Goal: Information Seeking & Learning: Check status

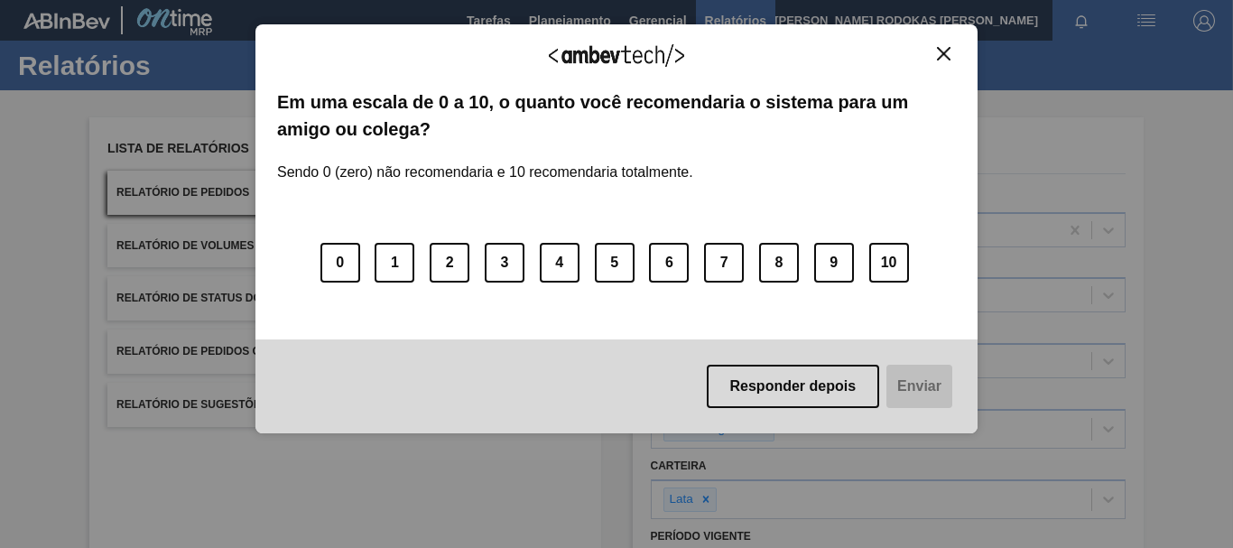
click at [922, 51] on div "Agradecemos seu feedback!" at bounding box center [616, 67] width 679 height 42
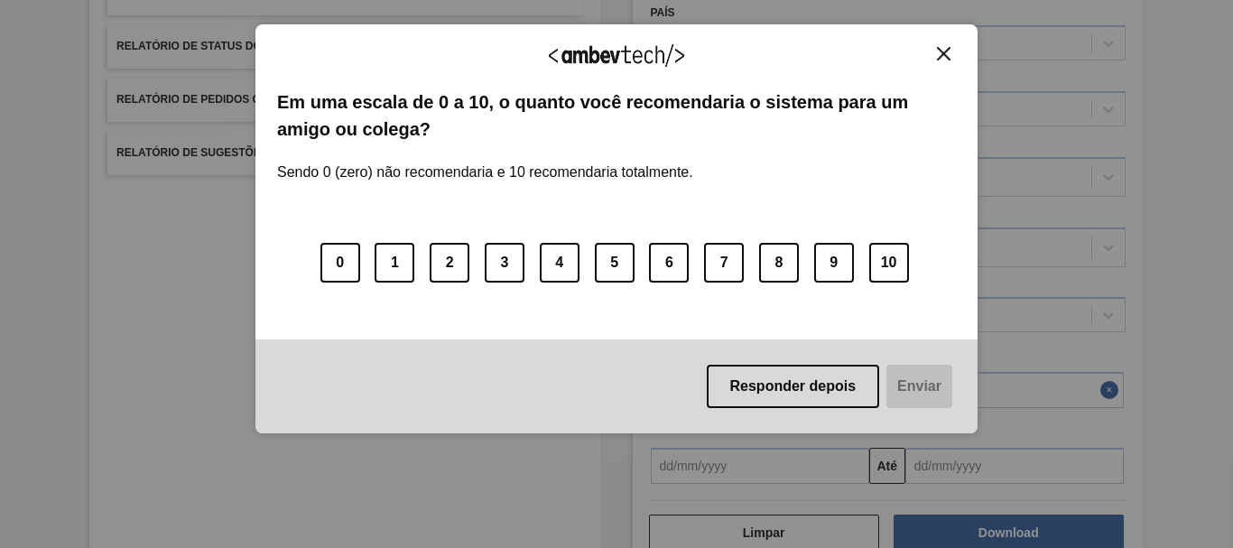
click at [936, 49] on button "Close" at bounding box center [943, 53] width 24 height 15
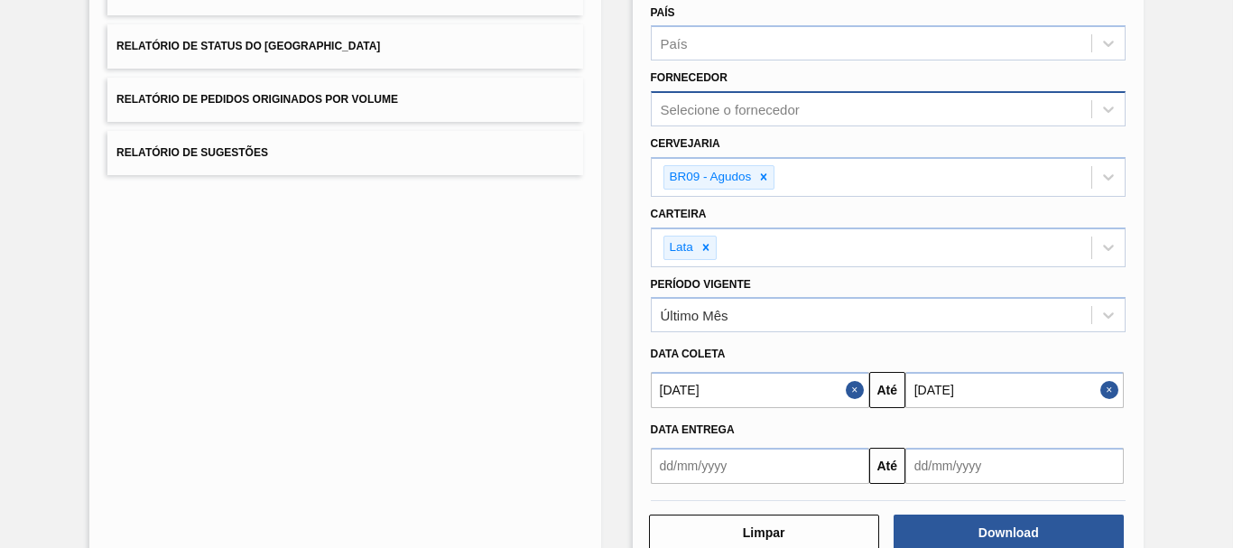
scroll to position [0, 0]
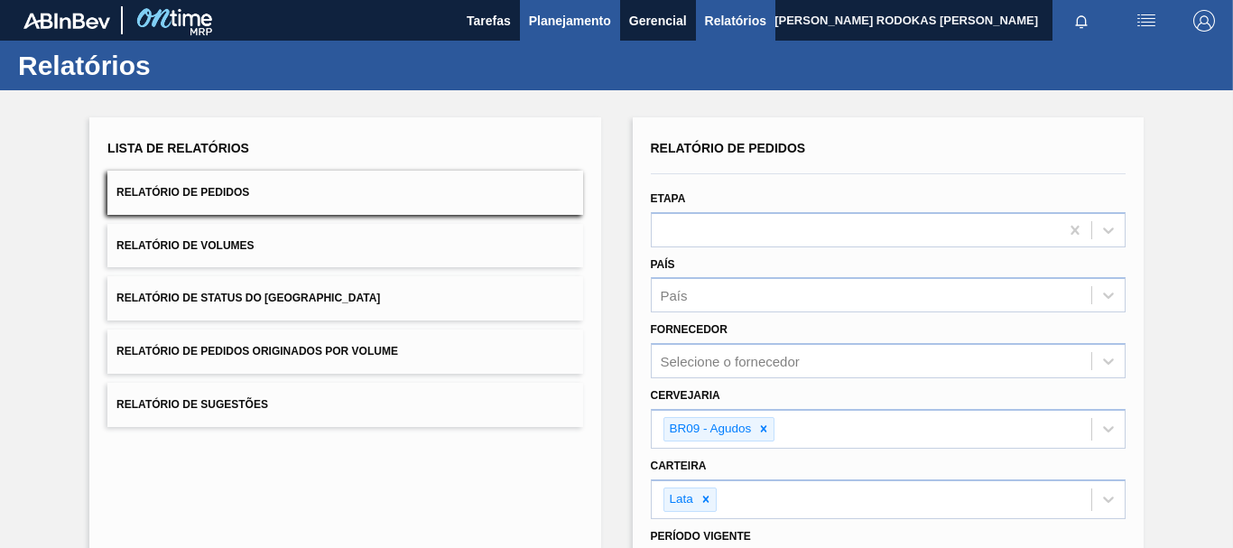
click at [588, 20] on span "Planejamento" at bounding box center [570, 21] width 82 height 22
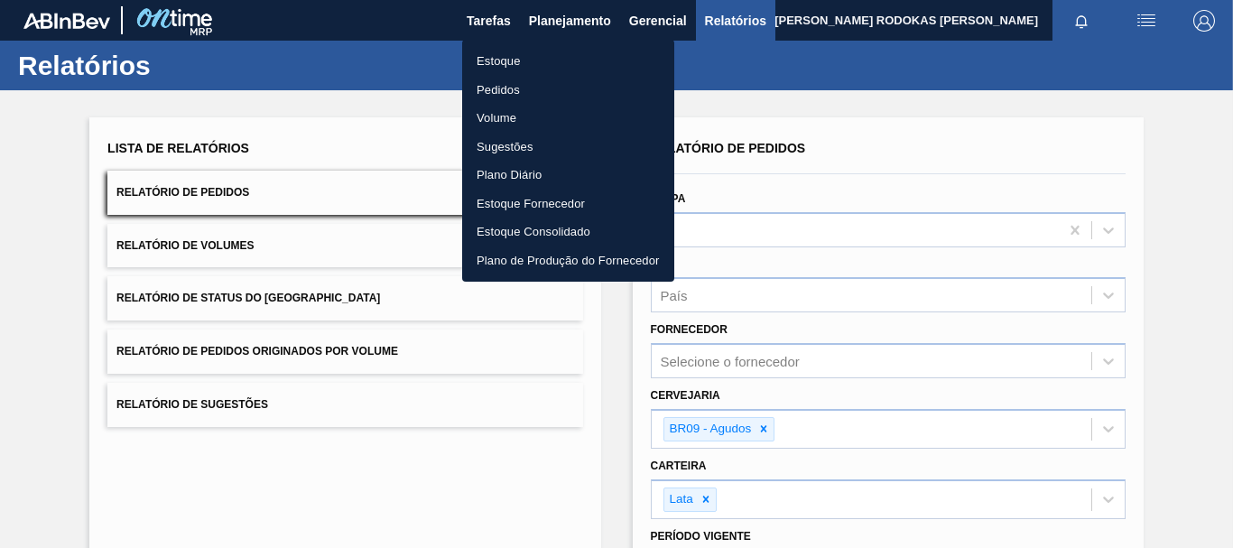
click at [550, 62] on li "Estoque" at bounding box center [568, 61] width 212 height 29
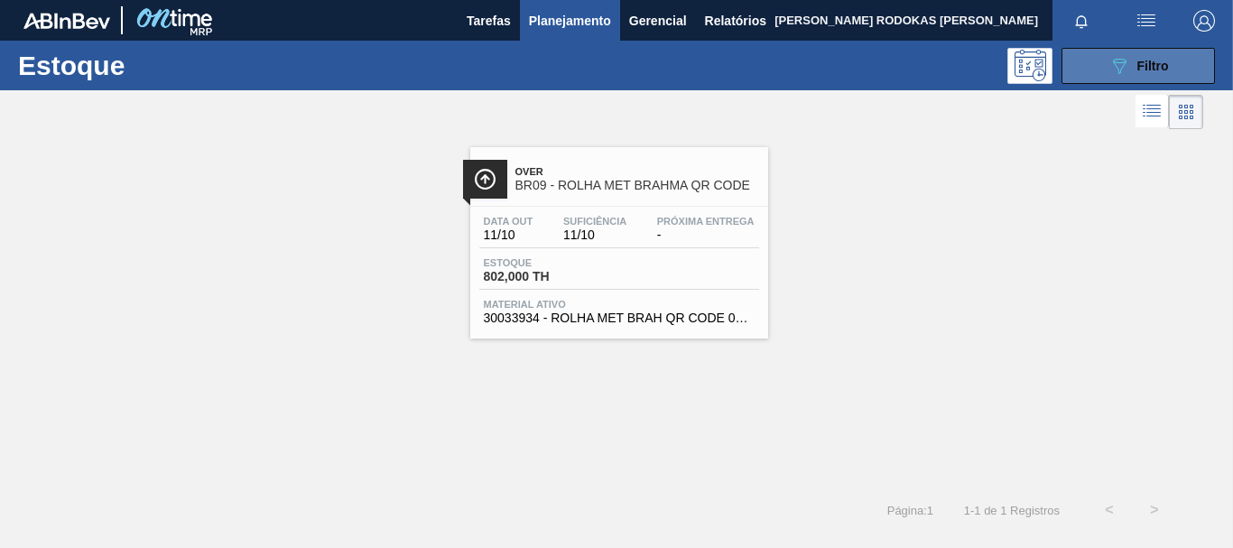
click at [1116, 60] on icon "089F7B8B-B2A5-4AFE-B5C0-19BA573D28AC" at bounding box center [1119, 66] width 22 height 22
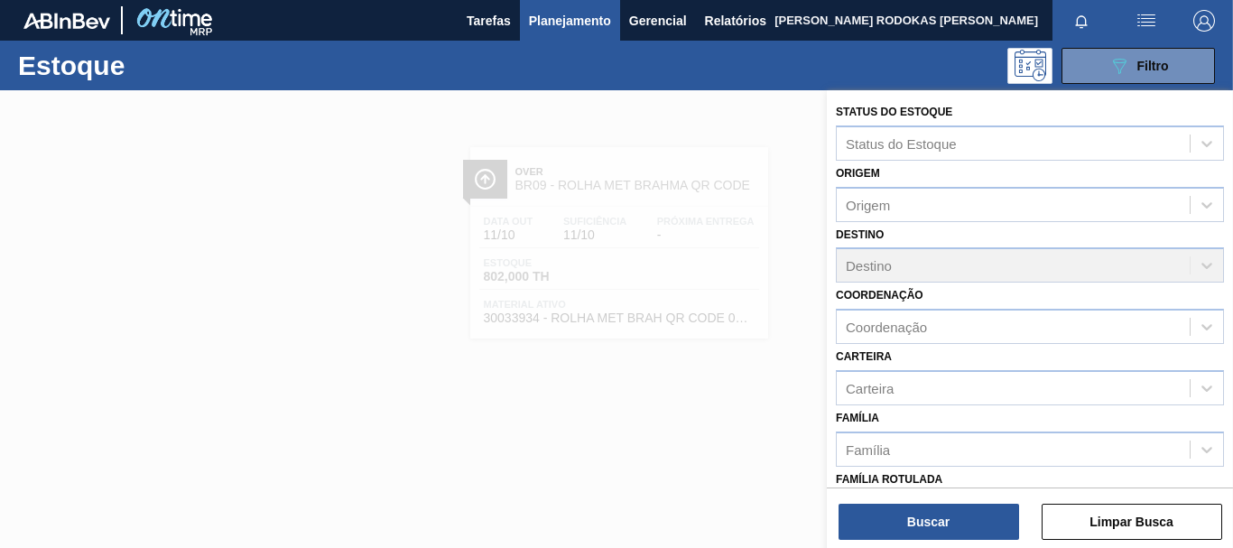
scroll to position [341, 0]
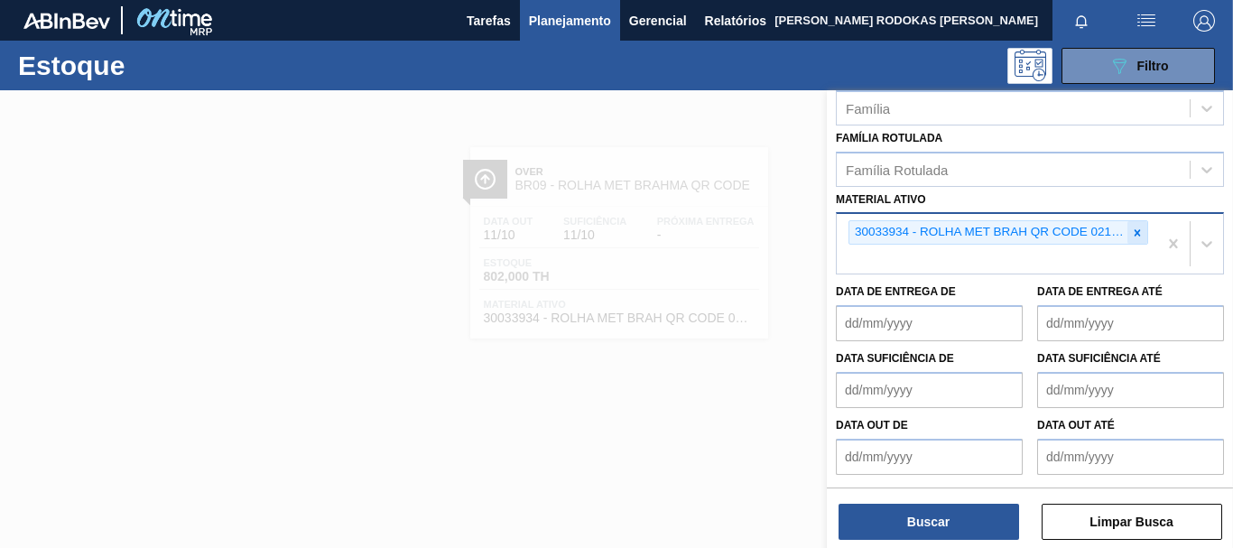
click at [1135, 239] on div at bounding box center [1137, 232] width 20 height 23
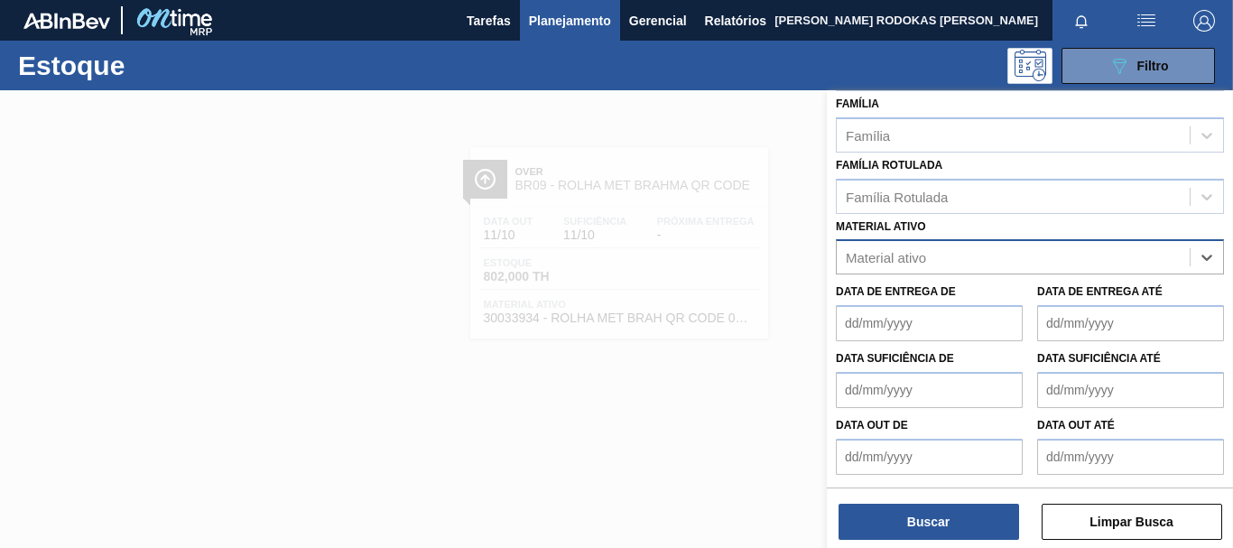
scroll to position [314, 0]
paste ativo "30012546"
type ativo "30012546"
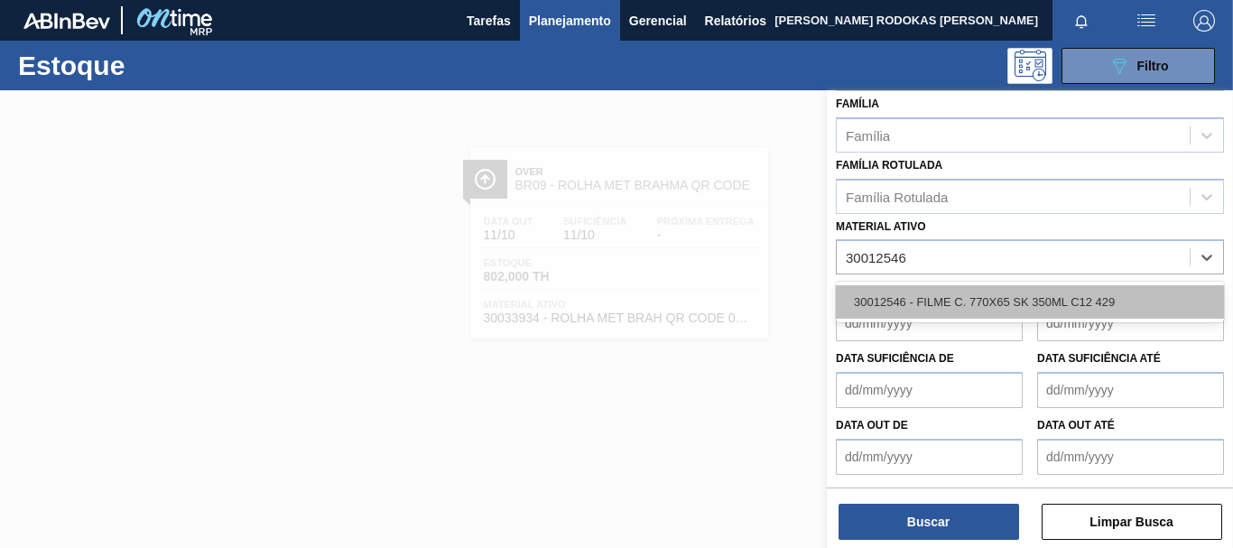
click at [953, 300] on div "30012546 - FILME C. 770X65 SK 350ML C12 429" at bounding box center [1030, 301] width 388 height 33
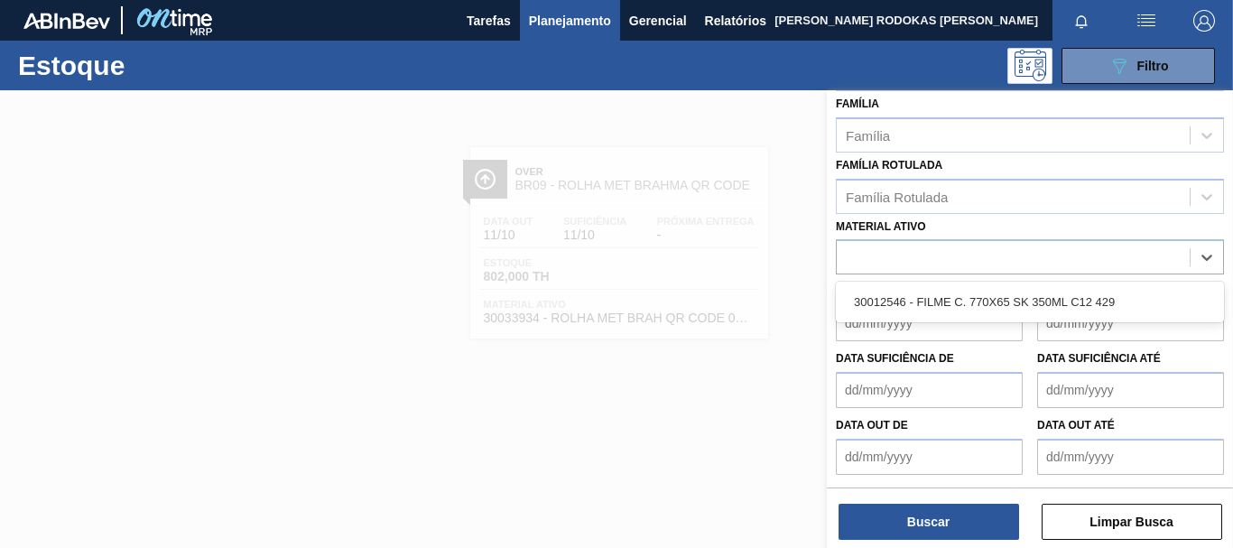
scroll to position [341, 0]
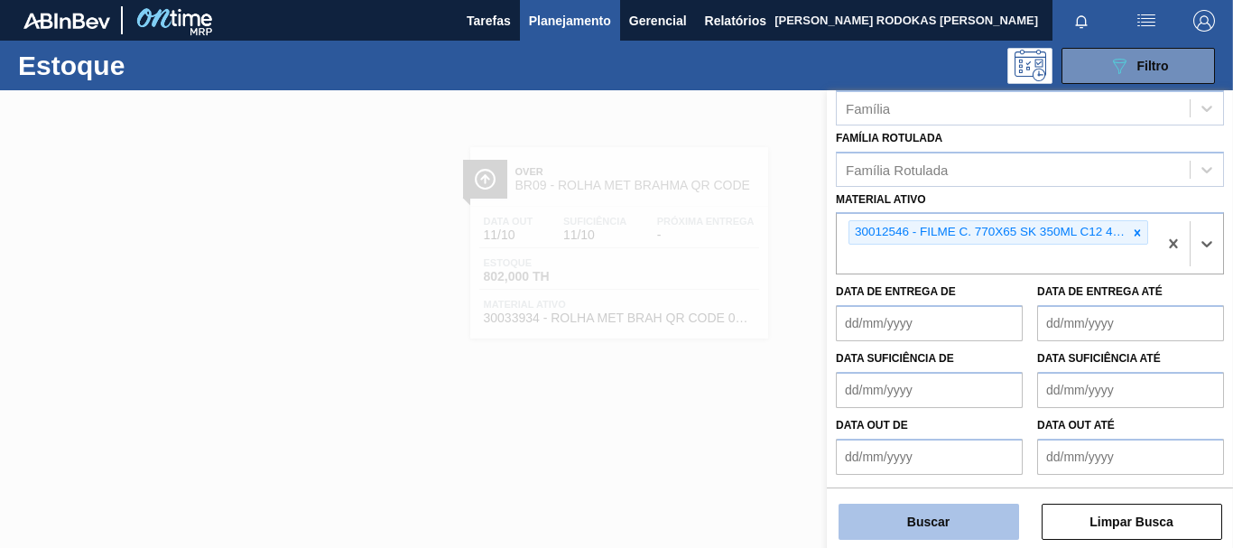
click at [968, 518] on button "Buscar" at bounding box center [928, 522] width 180 height 36
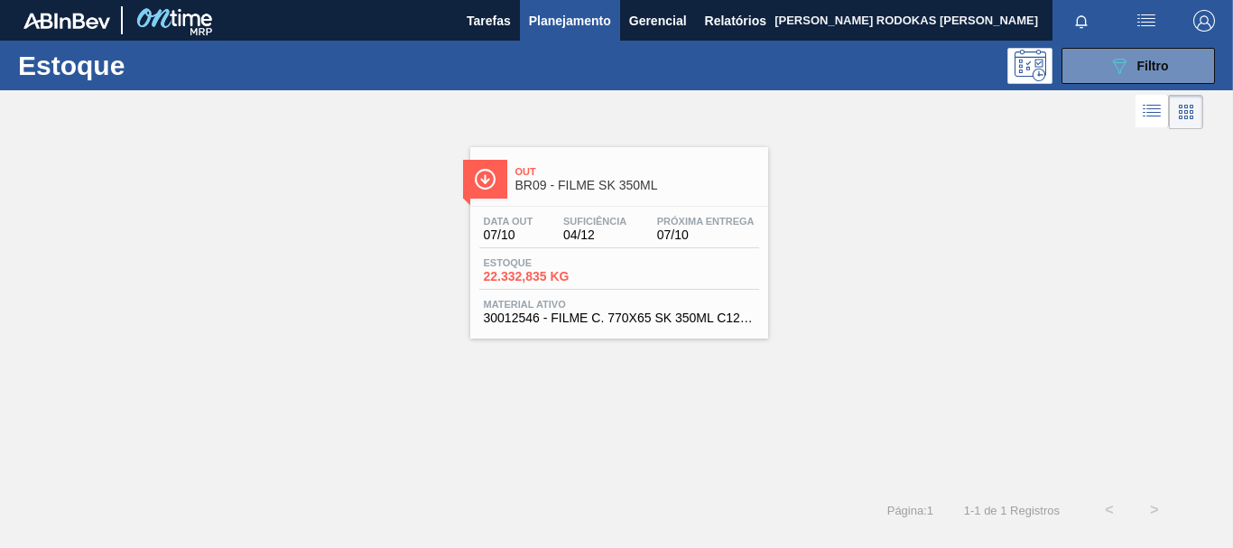
click at [620, 241] on span "04/12" at bounding box center [594, 235] width 63 height 14
click at [1133, 70] on div "089F7B8B-B2A5-4AFE-B5C0-19BA573D28AC Filtro" at bounding box center [1138, 66] width 60 height 22
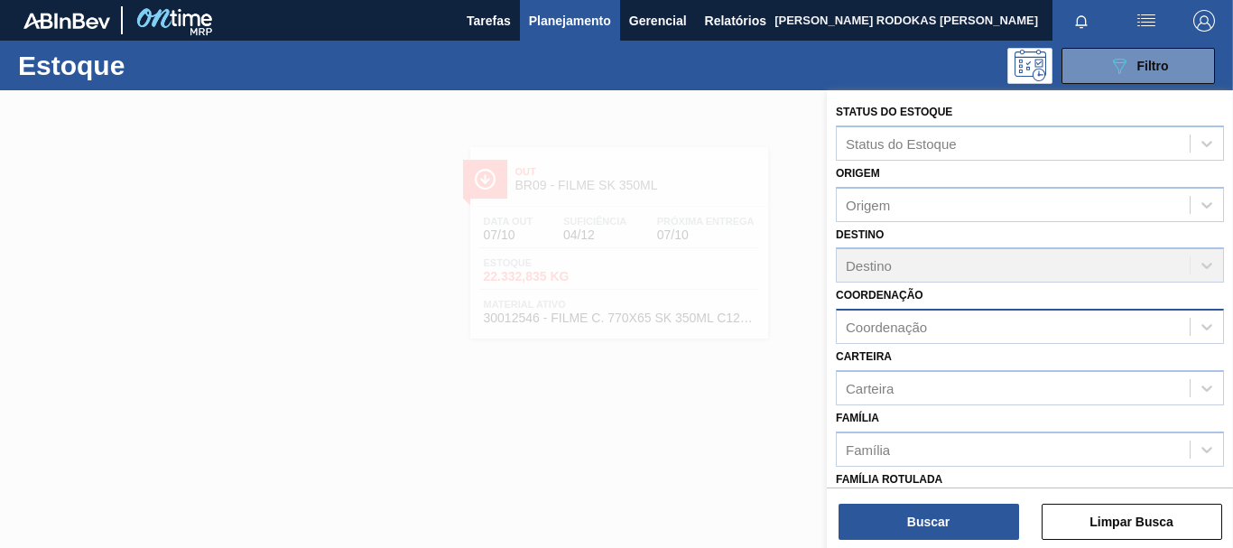
scroll to position [341, 0]
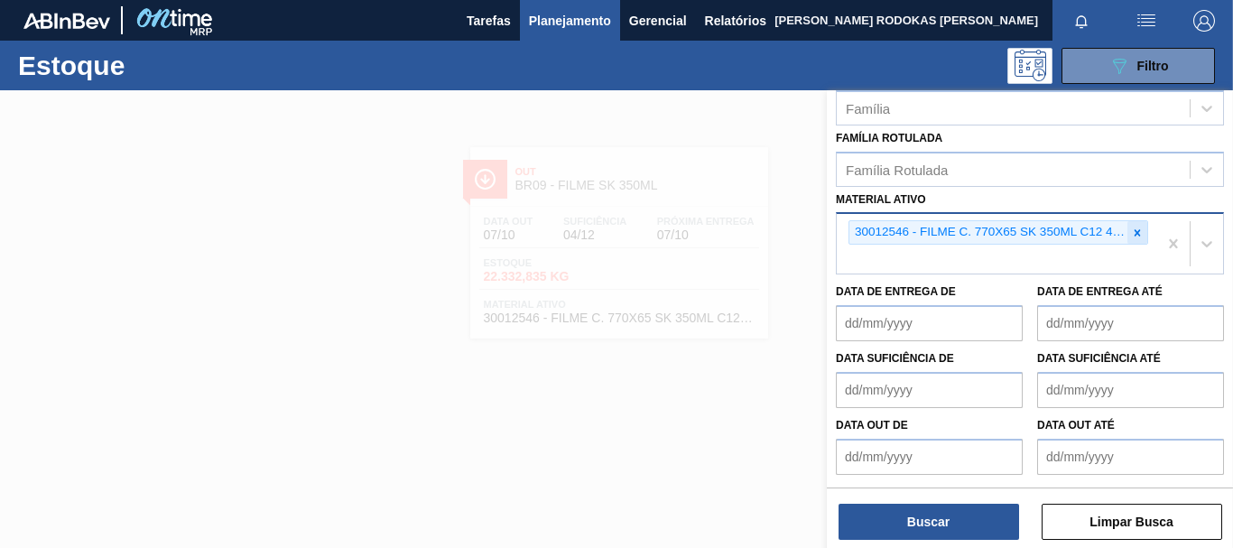
click at [1139, 228] on icon at bounding box center [1137, 233] width 13 height 13
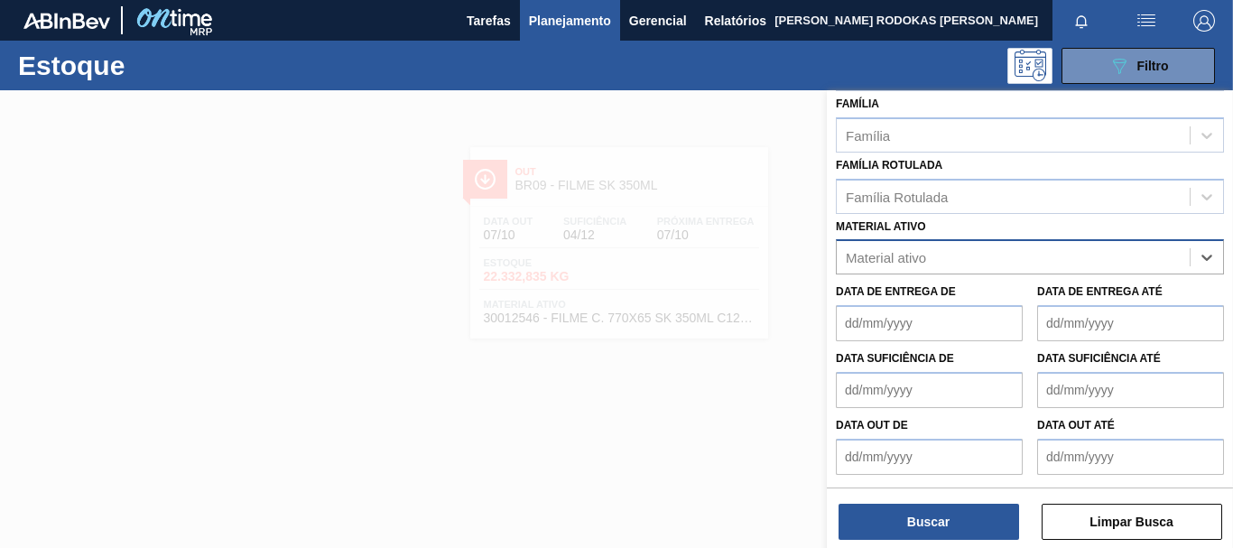
paste ativo "30012535"
type ativo "30012535"
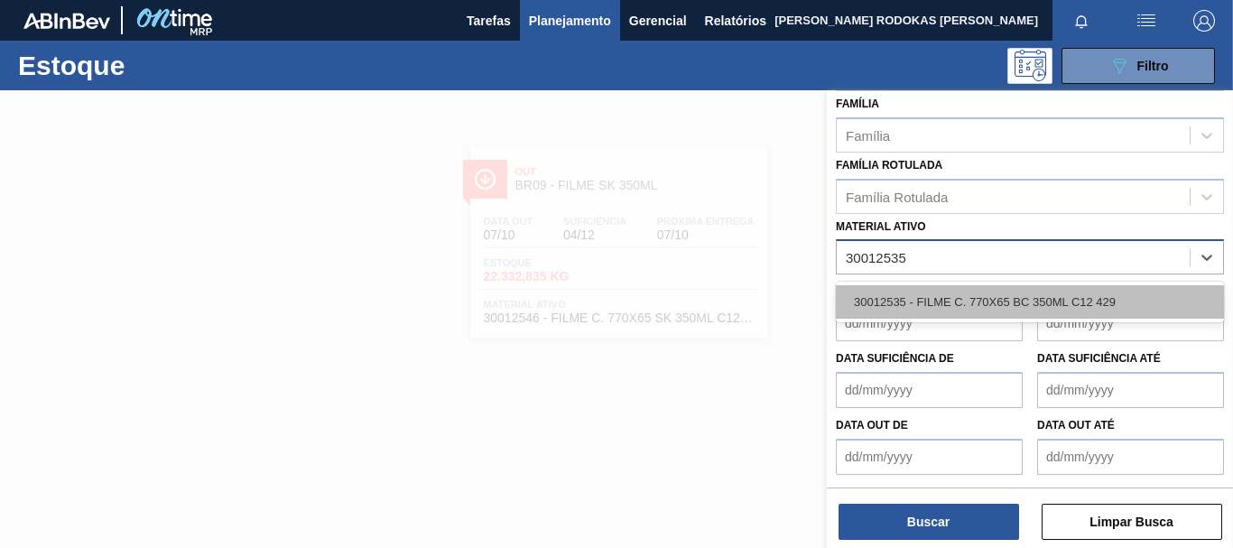
click at [1031, 307] on div "30012535 - FILME C. 770X65 BC 350ML C12 429" at bounding box center [1030, 301] width 388 height 33
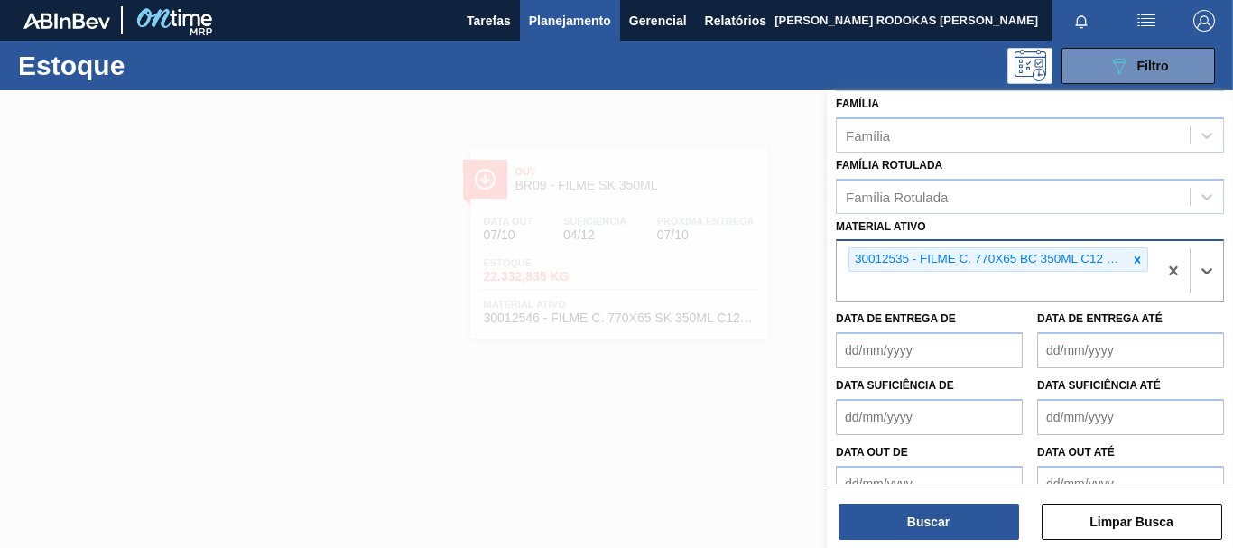
scroll to position [341, 0]
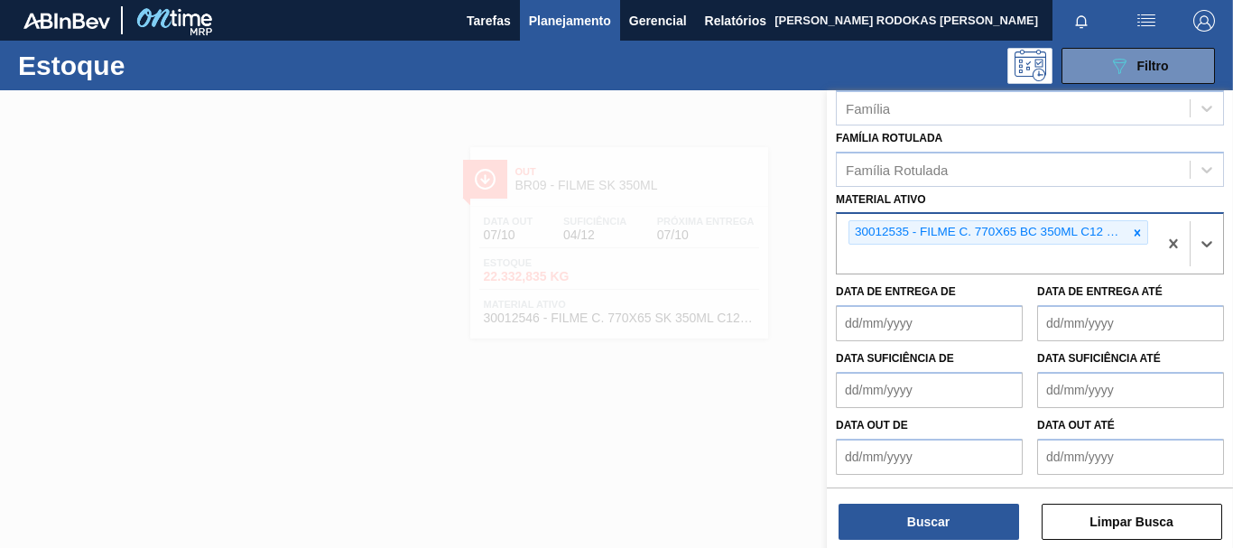
click at [944, 500] on div "Buscar Limpar Busca" at bounding box center [1030, 512] width 406 height 51
click at [936, 515] on button "Buscar" at bounding box center [928, 522] width 180 height 36
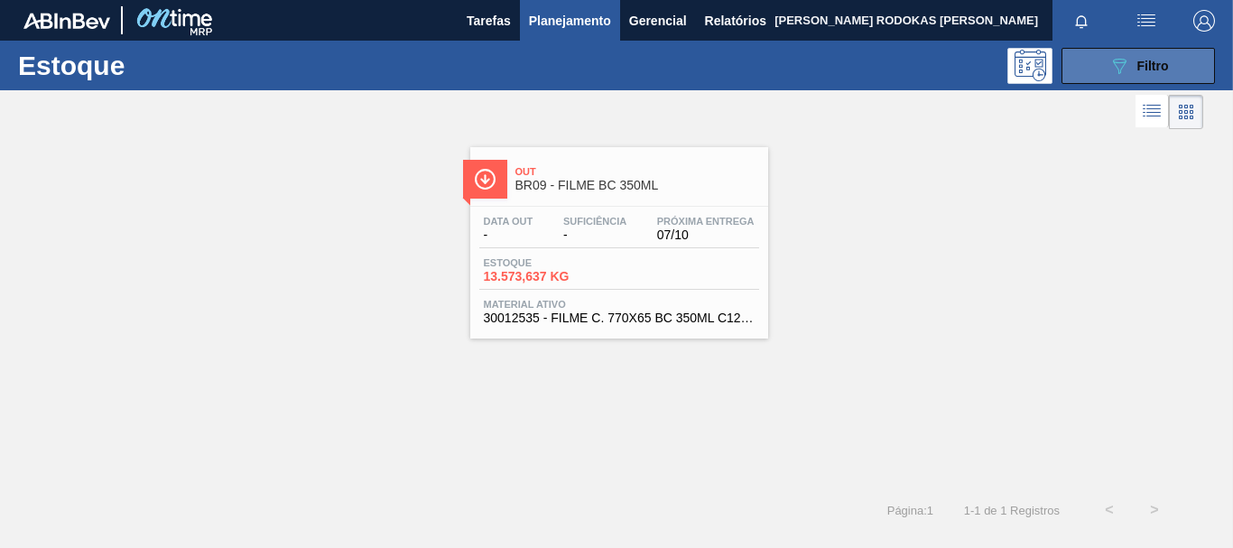
click at [1102, 62] on button "089F7B8B-B2A5-4AFE-B5C0-19BA573D28AC Filtro" at bounding box center [1137, 66] width 153 height 36
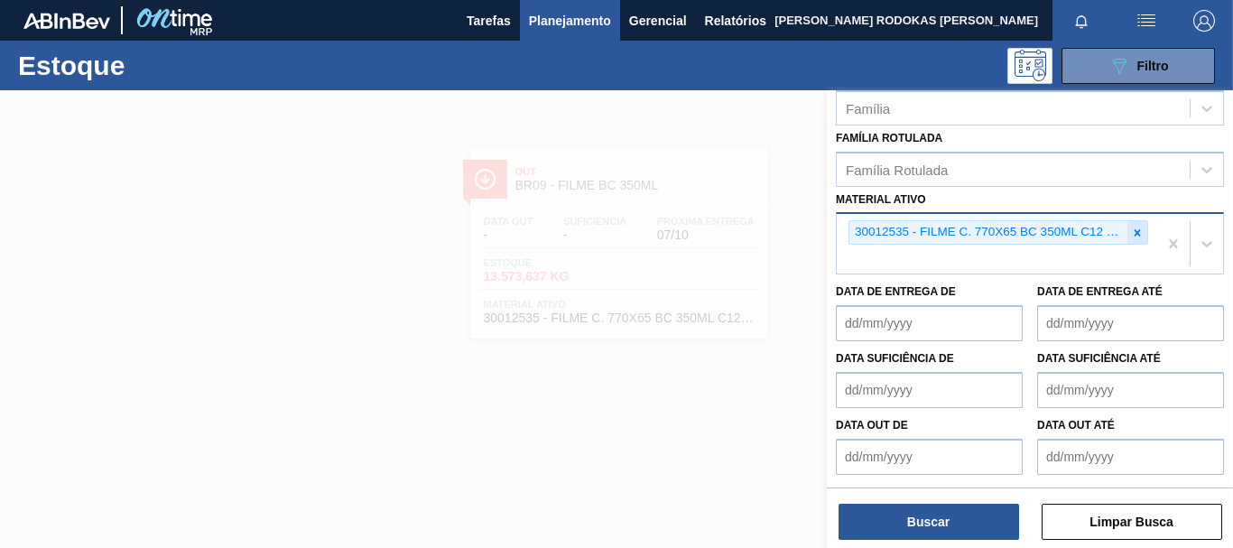
click at [1137, 227] on icon at bounding box center [1137, 233] width 13 height 13
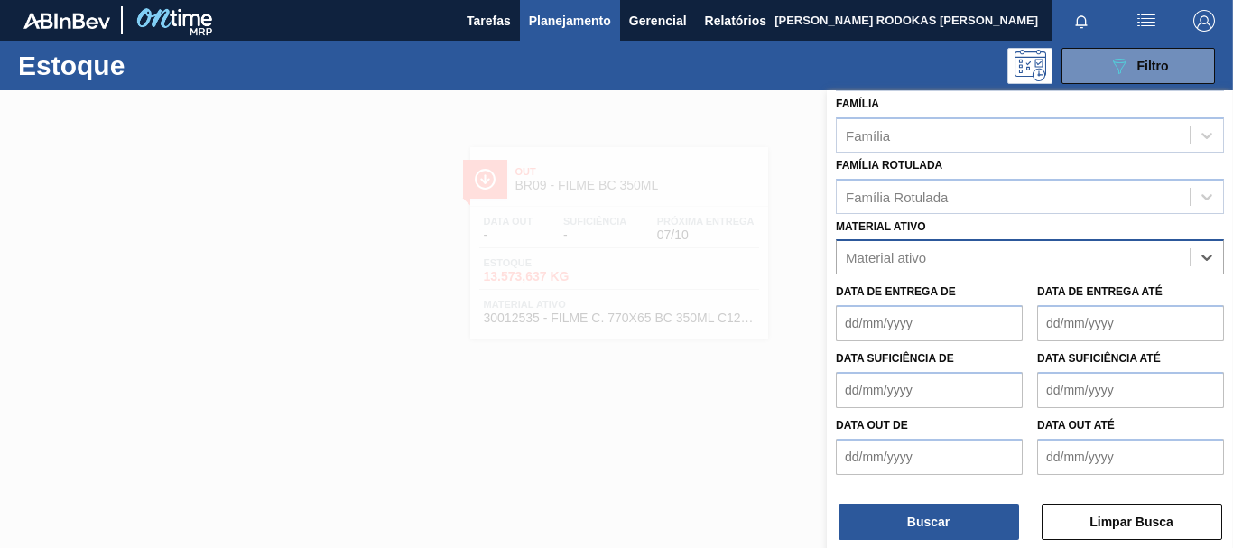
paste ativo "30002268"
type ativo "30002268"
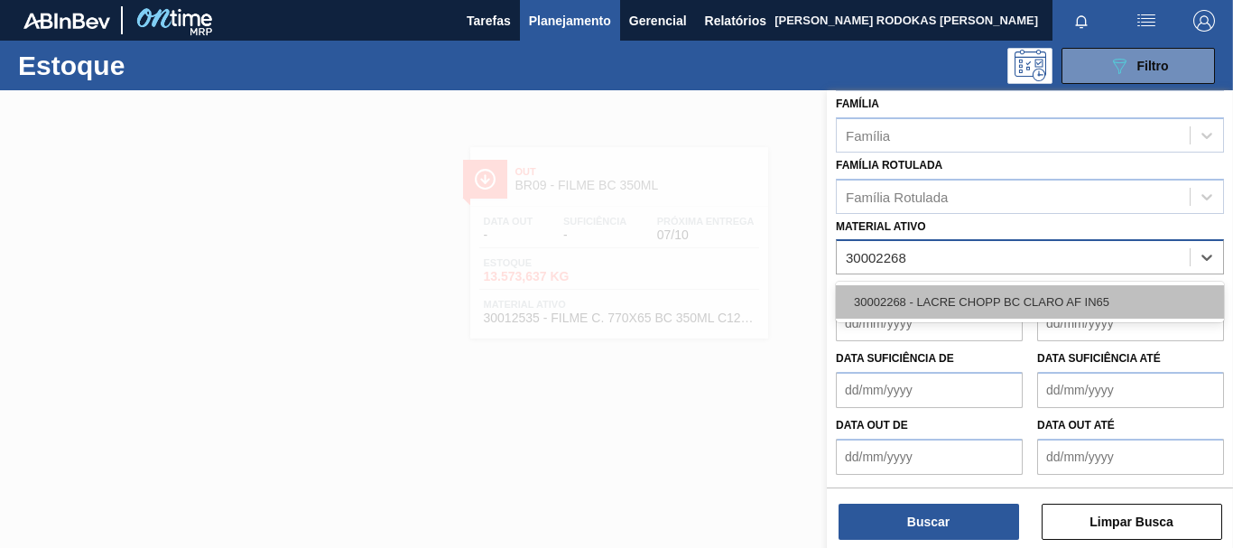
click at [1050, 302] on div "30002268 - LACRE CHOPP BC CLARO AF IN65" at bounding box center [1030, 301] width 388 height 33
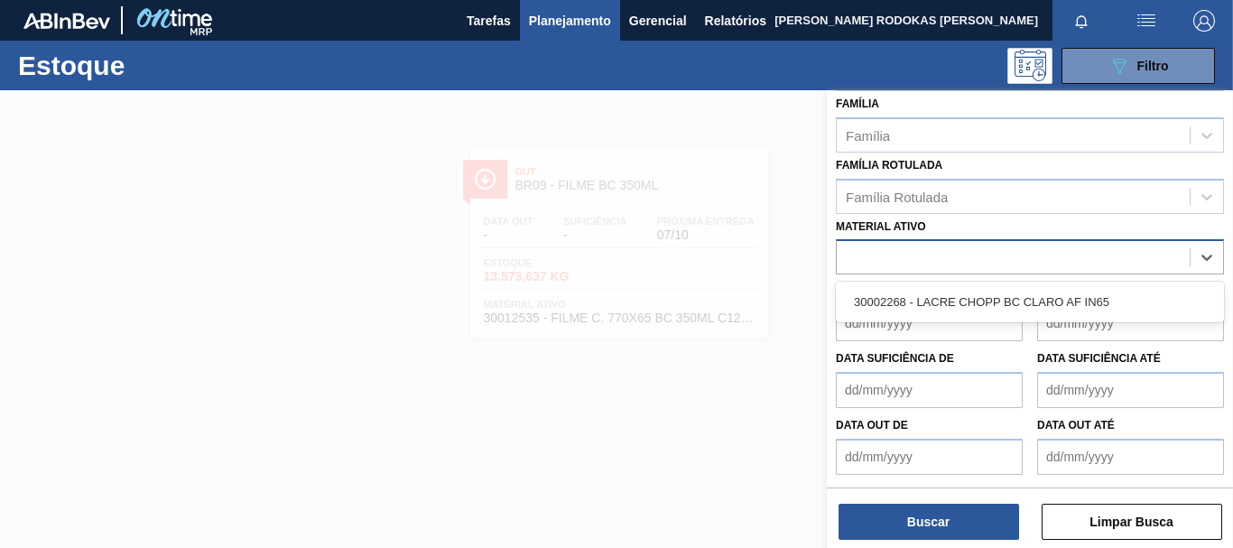
scroll to position [341, 0]
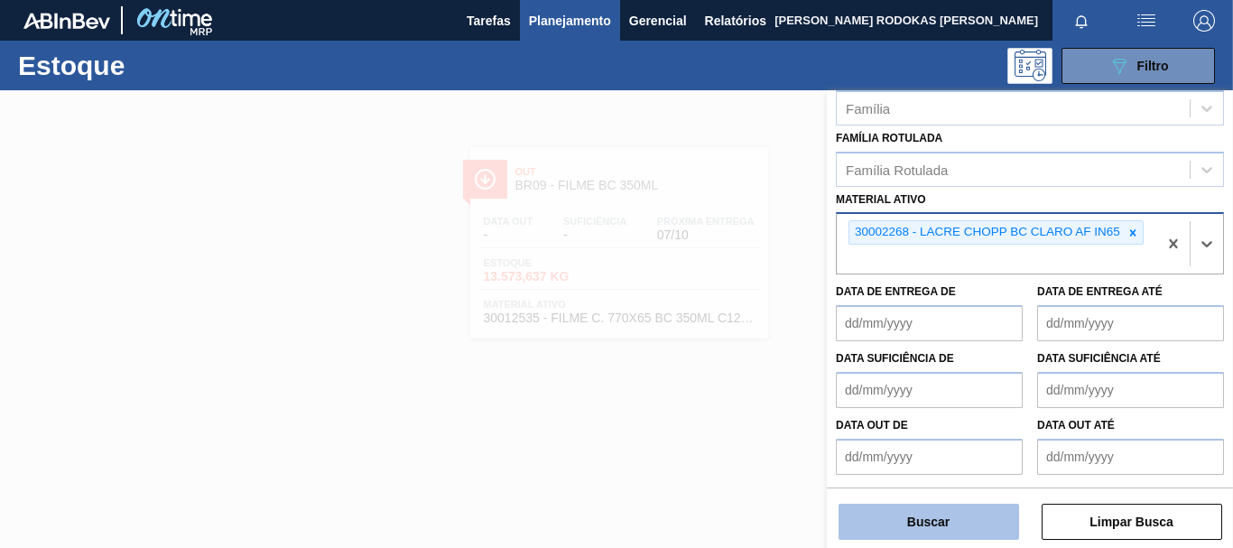
click at [944, 522] on button "Buscar" at bounding box center [928, 522] width 180 height 36
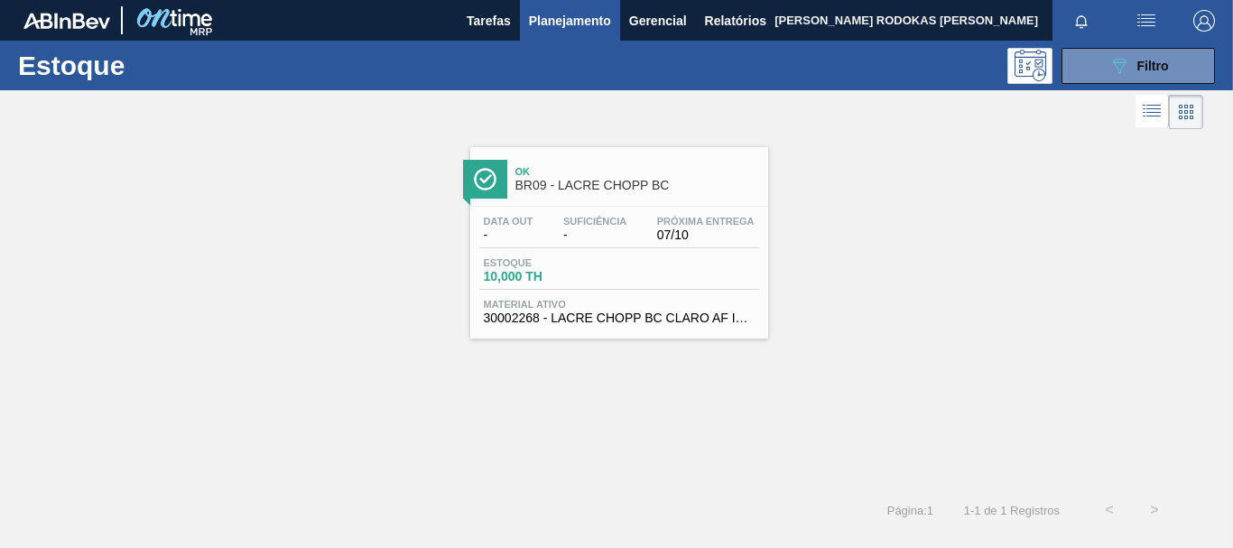
click at [637, 216] on div "Data out - Suficiência - Próxima Entrega 07/10" at bounding box center [619, 232] width 280 height 32
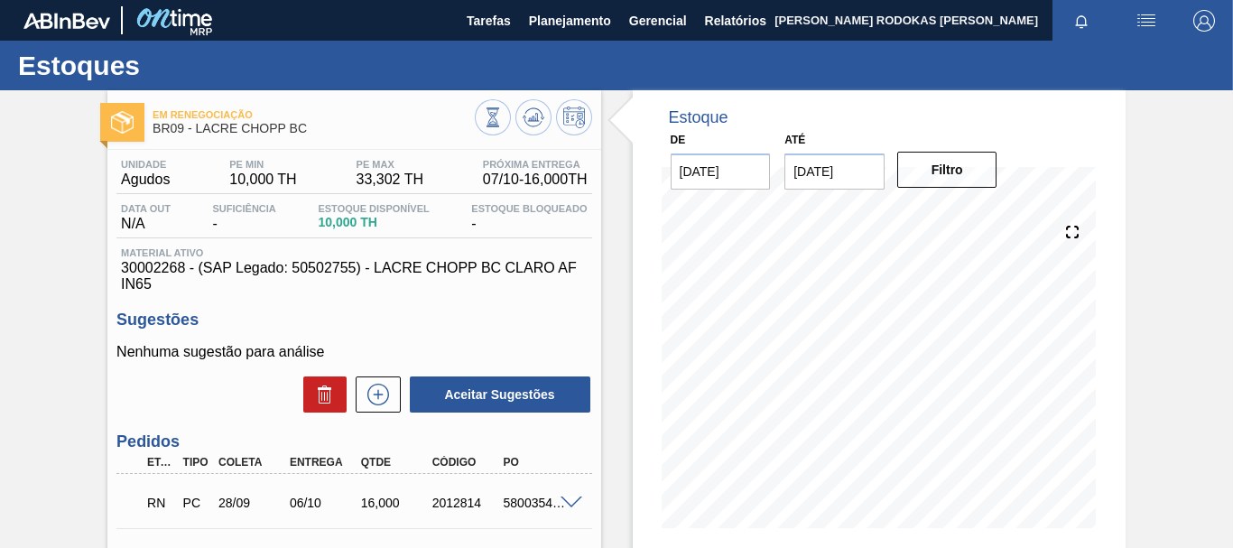
scroll to position [228, 0]
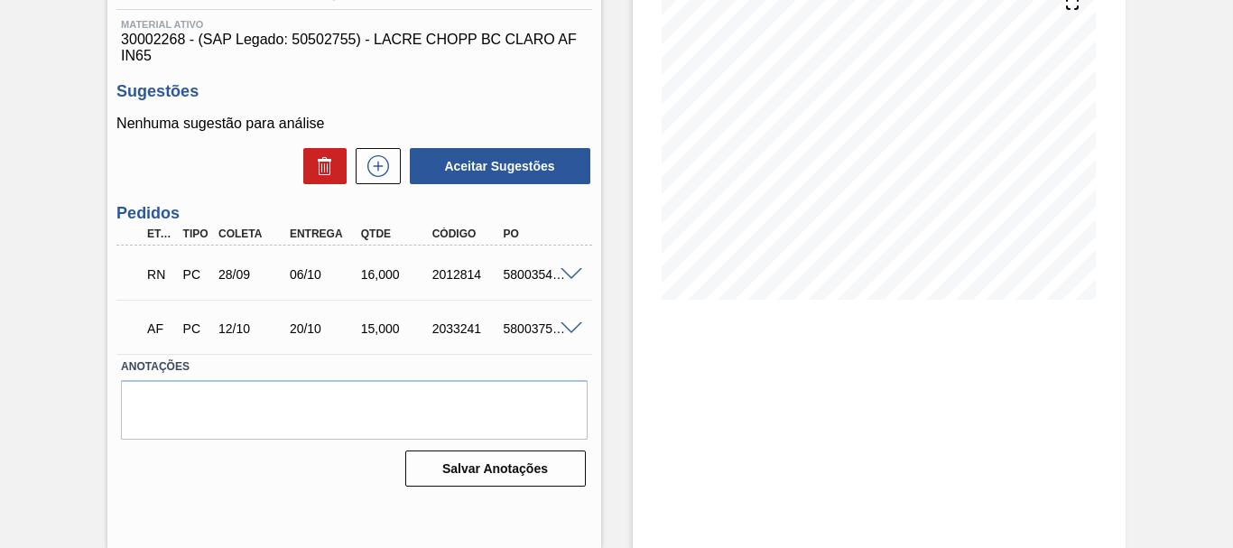
click at [560, 277] on span at bounding box center [571, 275] width 22 height 14
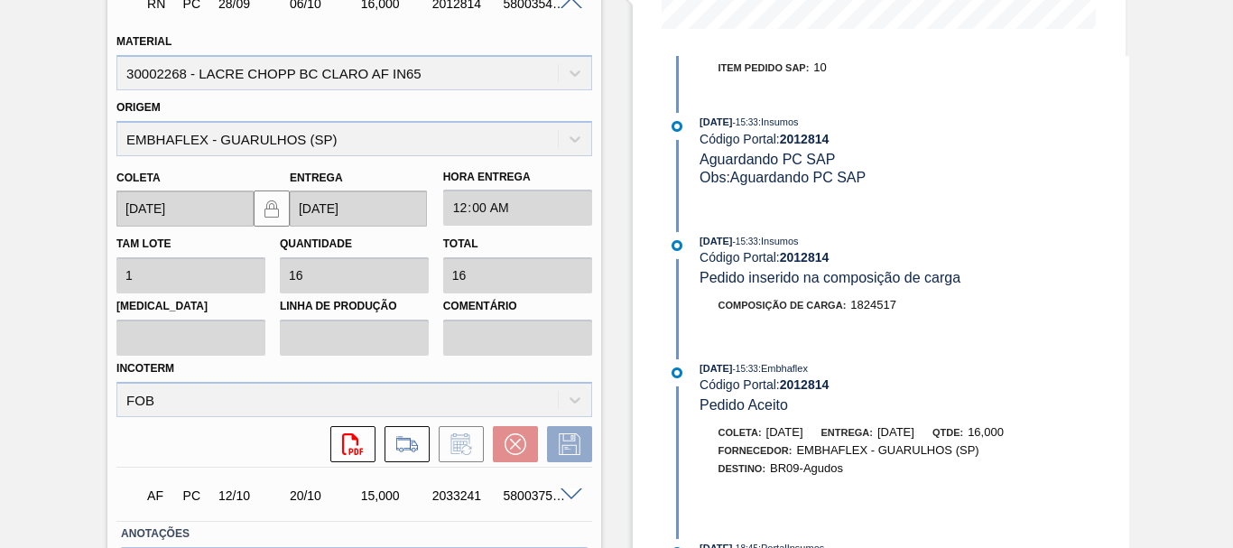
scroll to position [589, 0]
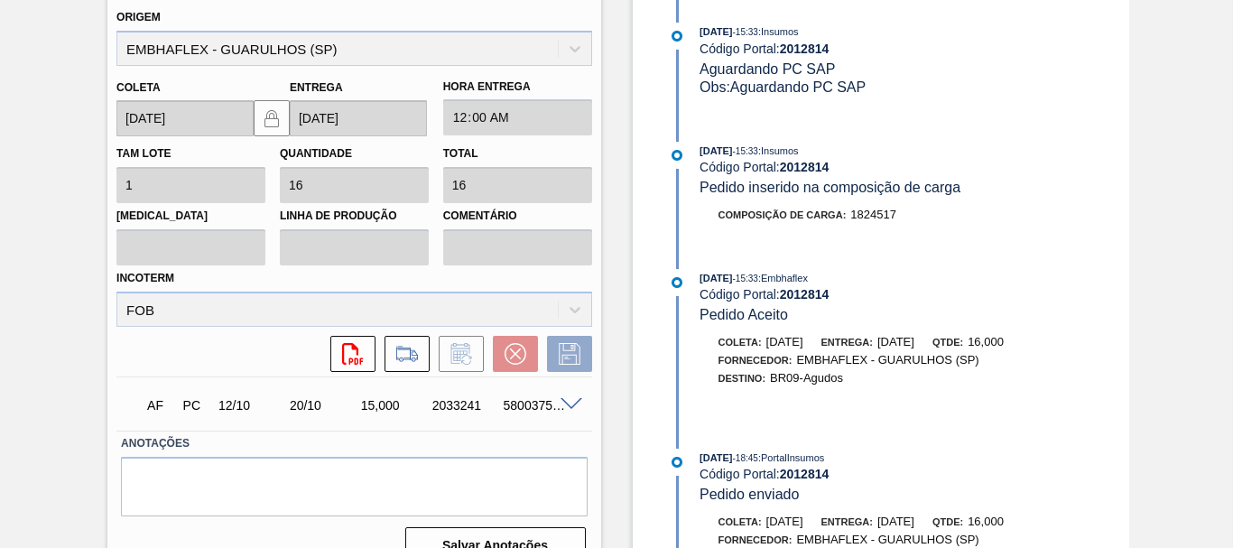
click at [468, 404] on div "2033241" at bounding box center [466, 405] width 77 height 14
click at [565, 399] on span at bounding box center [571, 405] width 22 height 14
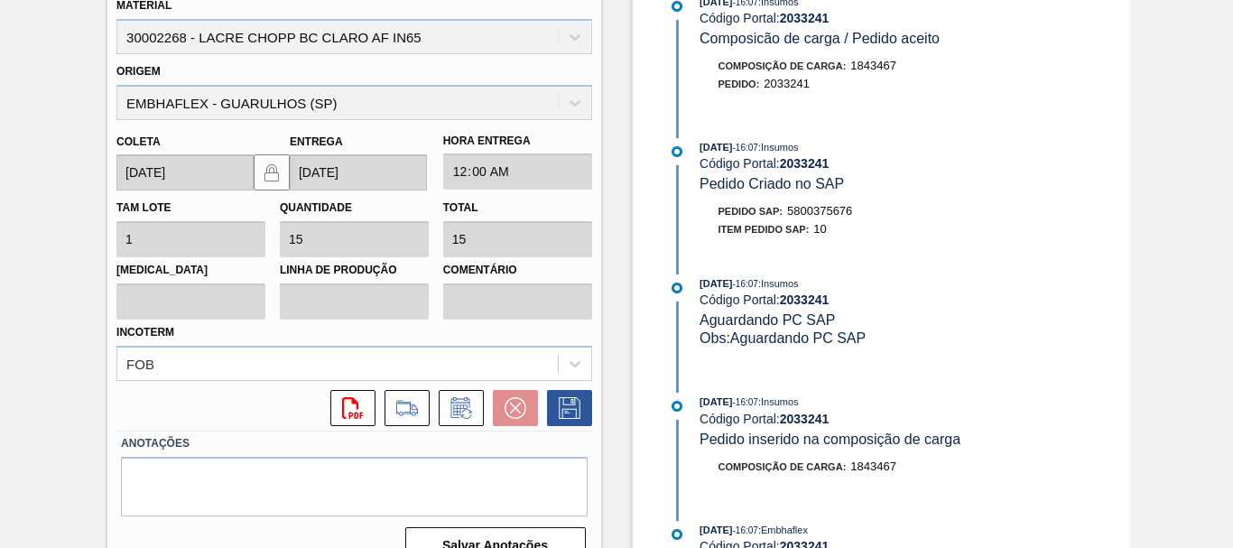
scroll to position [499, 0]
